Goal: Task Accomplishment & Management: Complete application form

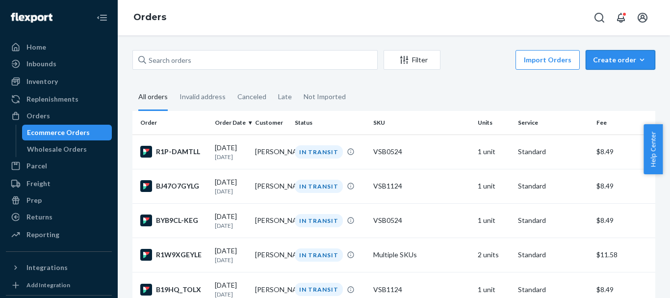
click at [622, 56] on div "Create order" at bounding box center [620, 60] width 55 height 10
click at [616, 83] on span "Ecommerce order" at bounding box center [626, 83] width 61 height 7
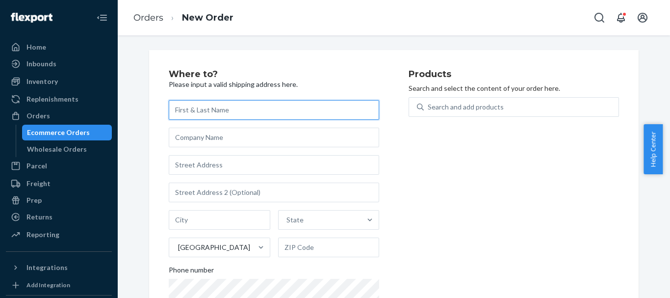
click at [229, 107] on input "text" at bounding box center [274, 110] width 210 height 20
paste input "[PERSON_NAME]"
type input "[PERSON_NAME]"
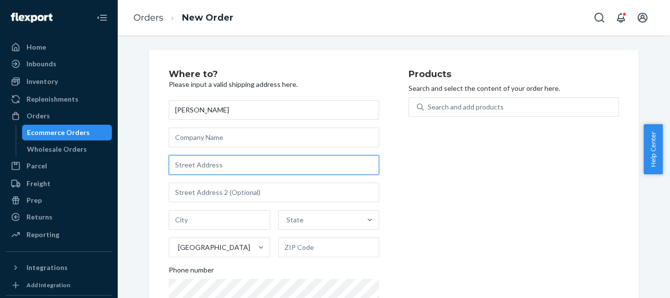
click at [201, 170] on input "text" at bounding box center [274, 165] width 210 height 20
paste input "[STREET_ADDRESS]"
click at [233, 167] on input "[STREET_ADDRESS]" at bounding box center [274, 165] width 210 height 20
drag, startPoint x: 231, startPoint y: 165, endPoint x: 215, endPoint y: 165, distance: 16.2
click at [215, 165] on input "[STREET_ADDRESS]" at bounding box center [274, 165] width 210 height 20
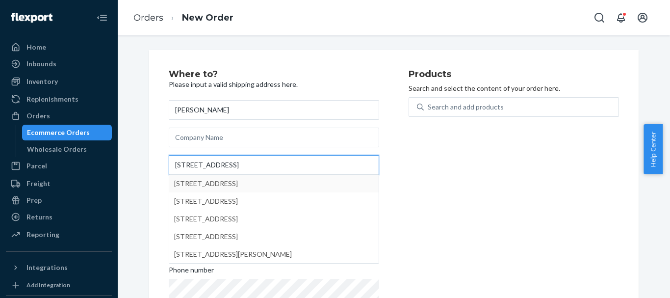
type input "[STREET_ADDRESS]"
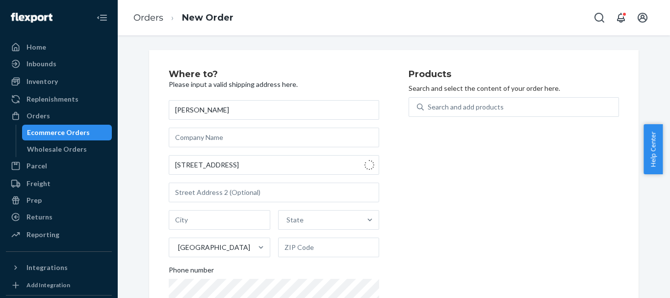
type input "[GEOGRAPHIC_DATA]"
type input "45424"
type input "[STREET_ADDRESS]"
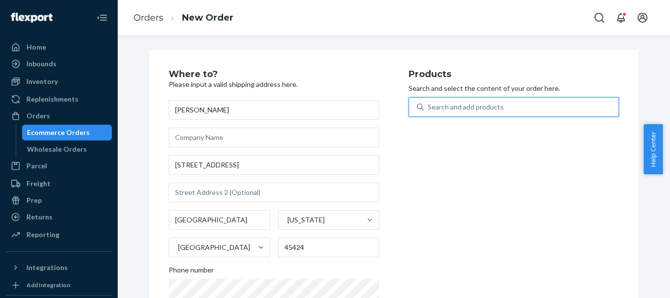
click at [435, 105] on div "Search and add products" at bounding box center [466, 107] width 76 height 10
click at [429, 105] on input "0 results available. Use Up and Down to choose options, press Enter to select t…" at bounding box center [428, 107] width 1 height 10
paste input "VSB0124"
type input "VSB0124"
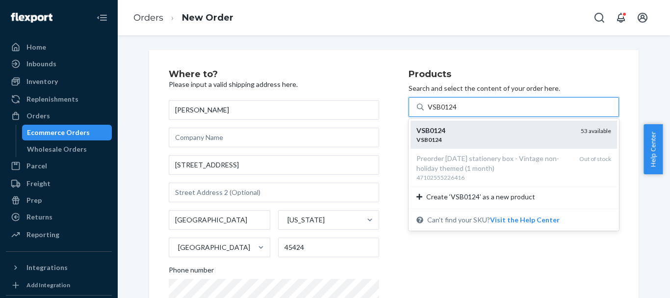
click at [494, 131] on div "VSB0124" at bounding box center [494, 131] width 156 height 10
click at [457, 112] on input "VSB0124" at bounding box center [442, 107] width 29 height 10
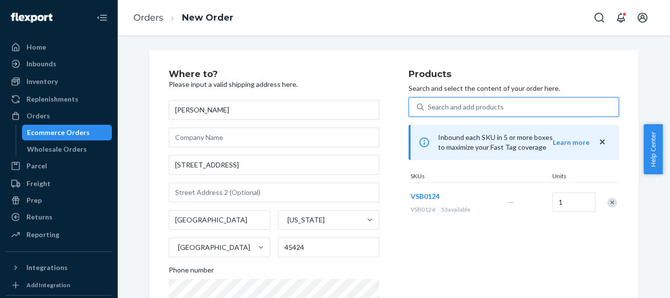
click at [456, 108] on div "Search and add products" at bounding box center [466, 107] width 76 height 10
click at [429, 108] on input "0 results available. Select is focused ,type to refine list, press Down to open…" at bounding box center [428, 107] width 1 height 10
paste input "VSB0824"
type input "VSB0824"
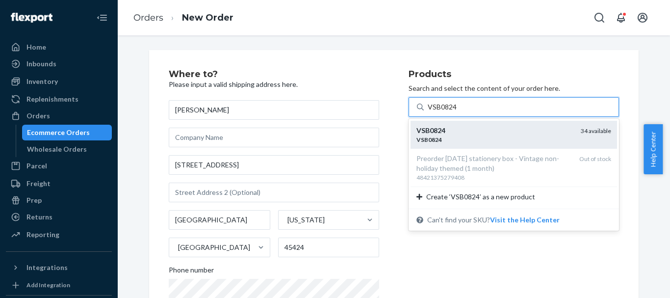
click at [460, 132] on div "VSB0824" at bounding box center [494, 131] width 156 height 10
click at [457, 112] on input "VSB0824" at bounding box center [442, 107] width 29 height 10
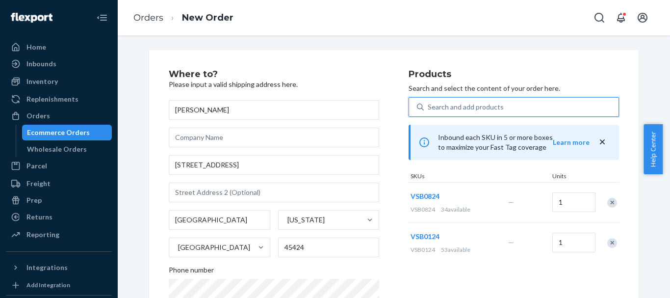
click at [452, 100] on div "Search and add products" at bounding box center [521, 107] width 195 height 18
click at [429, 102] on input "0 results available. Select is focused ,type to refine list, press Down to open…" at bounding box center [428, 107] width 1 height 10
paste input "VSB1022"
type input "VSB1022"
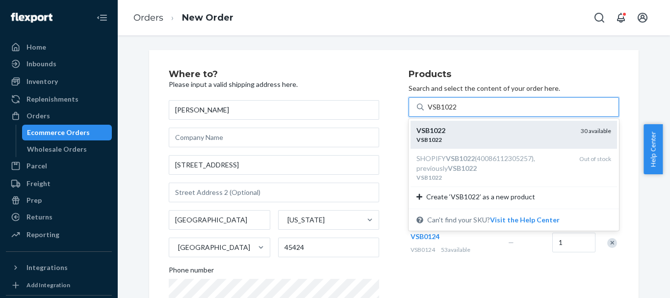
click at [458, 128] on div "VSB1022" at bounding box center [494, 131] width 156 height 10
click at [457, 112] on input "VSB1022" at bounding box center [442, 107] width 29 height 10
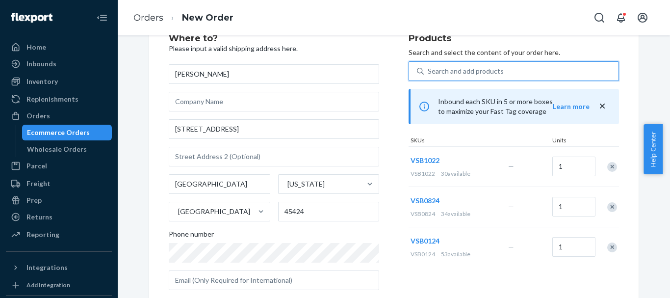
scroll to position [32, 0]
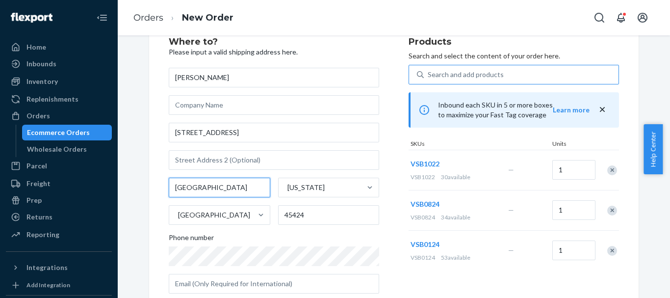
drag, startPoint x: 203, startPoint y: 188, endPoint x: 135, endPoint y: 183, distance: 68.4
click at [135, 183] on div "Where to? Please input a valid shipping address here. [PERSON_NAME] [STREET_ADD…" at bounding box center [393, 241] width 537 height 446
paste input "[PERSON_NAME][GEOGRAPHIC_DATA]"
type input "[PERSON_NAME][GEOGRAPHIC_DATA]"
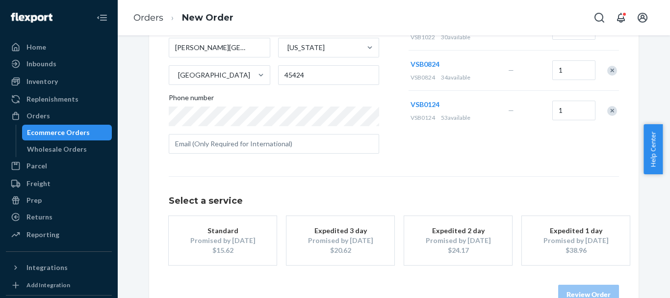
scroll to position [198, 0]
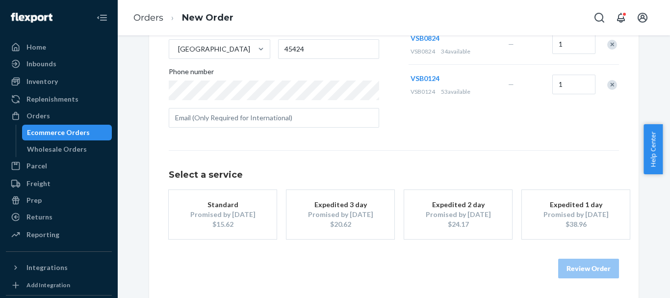
click at [228, 220] on div "$15.62" at bounding box center [222, 224] width 78 height 10
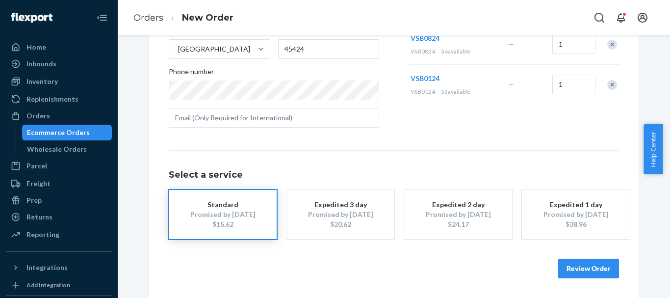
click at [577, 267] on button "Review Order" at bounding box center [588, 268] width 61 height 20
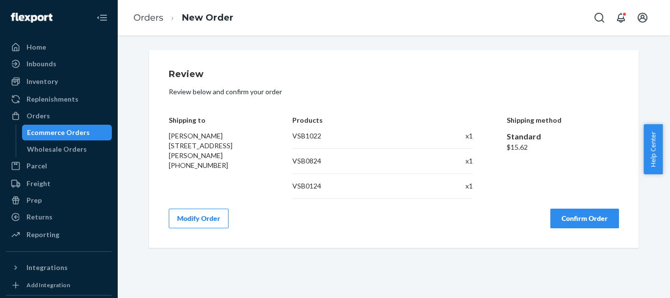
scroll to position [0, 0]
click at [588, 221] on button "Confirm Order" at bounding box center [584, 218] width 69 height 20
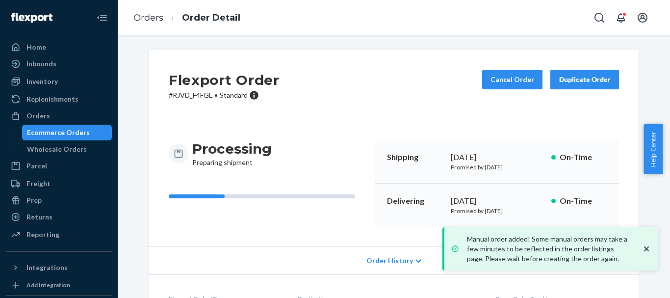
click at [643, 248] on icon "close toast" at bounding box center [646, 249] width 10 height 10
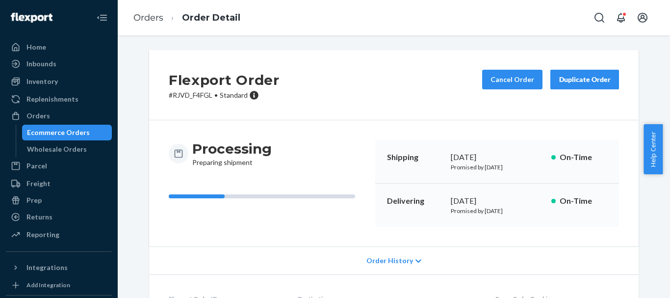
click at [210, 94] on p "# RJVD_F4FGL • Standard" at bounding box center [224, 95] width 111 height 10
drag, startPoint x: 208, startPoint y: 95, endPoint x: 170, endPoint y: 96, distance: 37.8
click at [170, 96] on p "# RJVD_F4FGL • Standard" at bounding box center [224, 95] width 111 height 10
copy p "RJVD_F4FGL"
drag, startPoint x: 416, startPoint y: 44, endPoint x: 454, endPoint y: 40, distance: 38.0
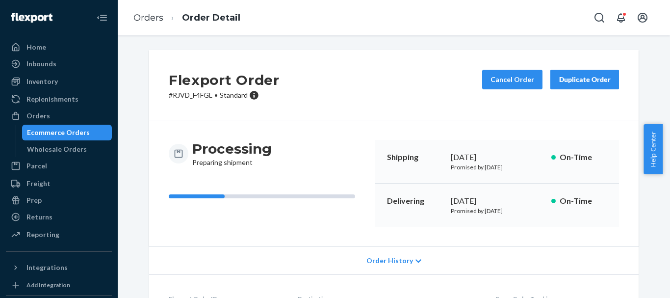
click at [454, 44] on div "Flexport Order # RJVD_F4FGL • Standard Cancel Order Duplicate Order Processing …" at bounding box center [394, 166] width 552 height 262
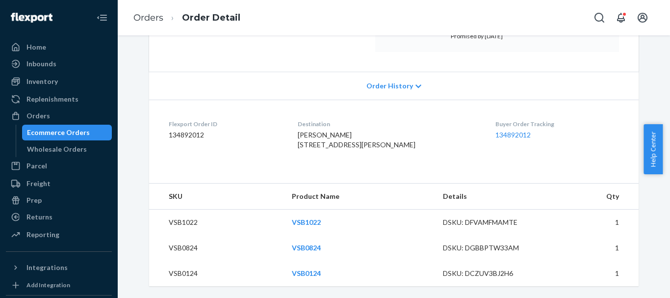
drag, startPoint x: 668, startPoint y: 166, endPoint x: 669, endPoint y: 52, distance: 114.2
click at [662, 52] on body "Home Inbounds Shipping Plans Problems Inventory Products Replenishments Orders …" at bounding box center [335, 149] width 670 height 298
click at [483, 17] on div "Orders Order Detail" at bounding box center [394, 17] width 552 height 35
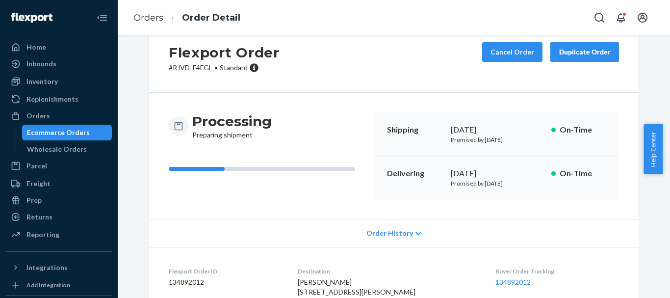
scroll to position [0, 0]
